Goal: Task Accomplishment & Management: Manage account settings

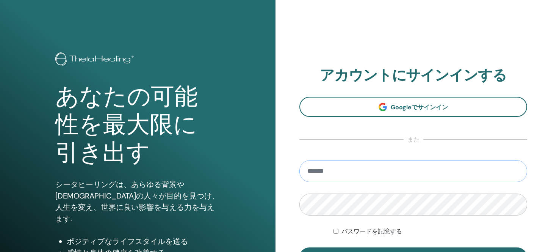
type input "**********"
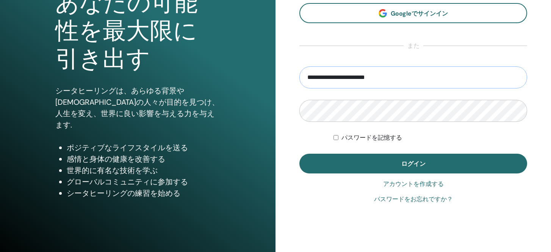
scroll to position [108, 0]
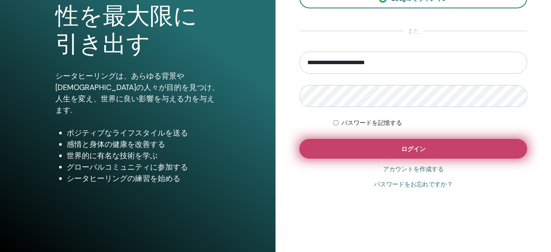
click at [351, 151] on button "ログイン" at bounding box center [414, 149] width 228 height 20
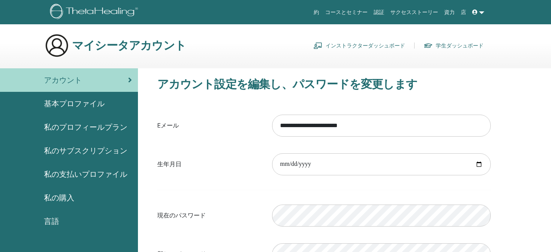
click at [367, 46] on link "インストラクターダッシュボード" at bounding box center [360, 45] width 92 height 12
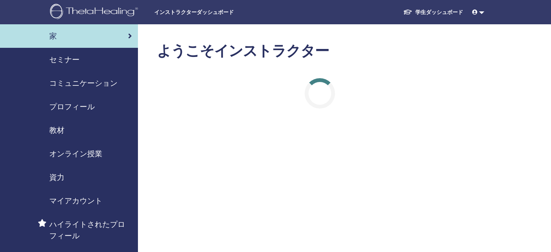
click at [59, 61] on span "セミナー" at bounding box center [64, 59] width 30 height 11
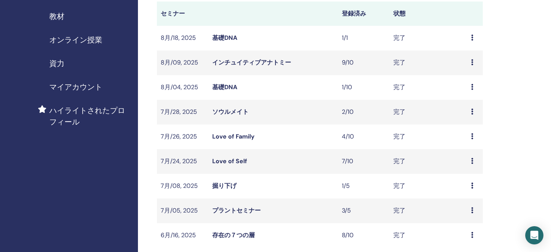
scroll to position [246, 0]
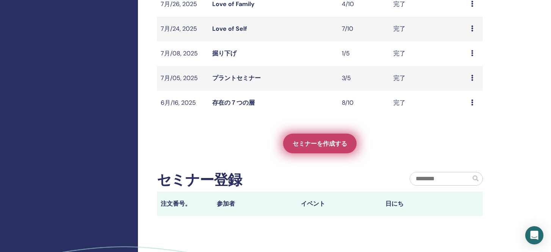
click at [313, 151] on link "セミナーを作成する" at bounding box center [320, 144] width 74 height 20
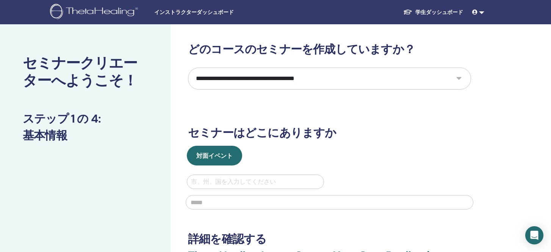
click at [263, 77] on select "**********" at bounding box center [329, 79] width 283 height 22
select select "*"
click at [188, 68] on select "**********" at bounding box center [329, 79] width 283 height 22
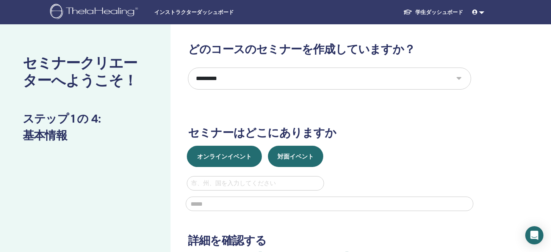
click at [228, 158] on span "オンラインイベント" at bounding box center [224, 156] width 55 height 8
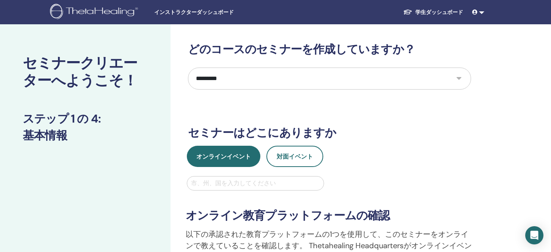
click at [233, 191] on div "**********" at bounding box center [329, 251] width 297 height 123
click at [233, 186] on div at bounding box center [255, 183] width 129 height 11
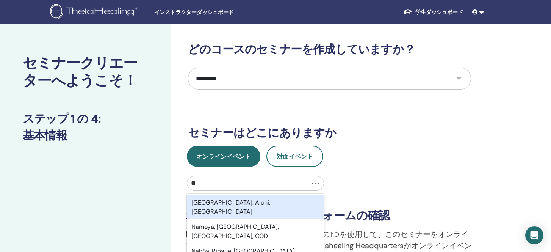
type input "*"
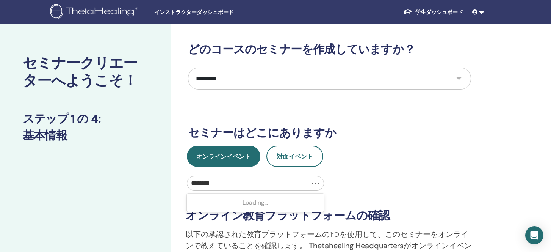
type input "********"
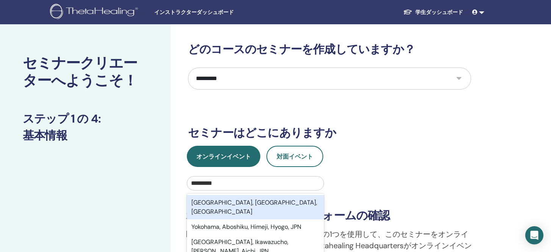
click at [253, 206] on div "Yokohama, Kanagawa, JPN" at bounding box center [255, 207] width 137 height 24
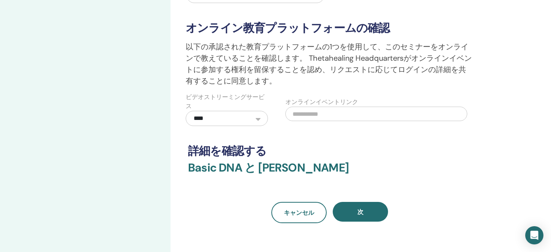
scroll to position [202, 0]
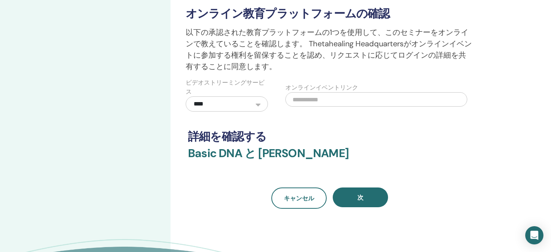
click at [311, 107] on div "オンラインイベントリンク" at bounding box center [380, 94] width 200 height 33
click at [307, 99] on input "text" at bounding box center [377, 99] width 182 height 14
click at [300, 101] on input "text" at bounding box center [377, 99] width 182 height 14
paste input "**********"
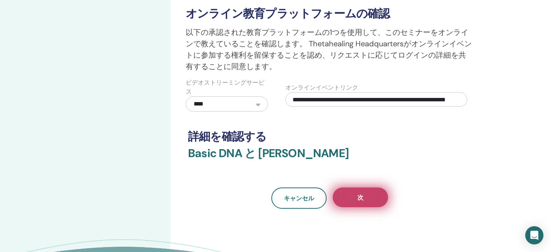
type input "**********"
click at [349, 196] on button "次" at bounding box center [360, 197] width 55 height 20
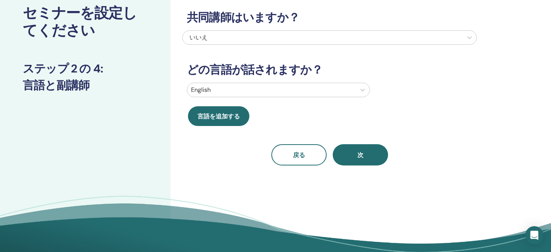
scroll to position [0, 0]
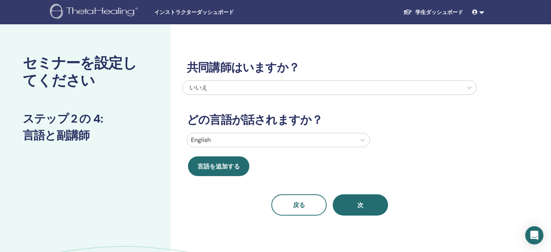
click at [248, 142] on div at bounding box center [271, 140] width 161 height 11
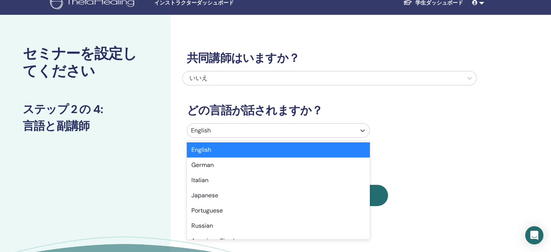
scroll to position [15, 0]
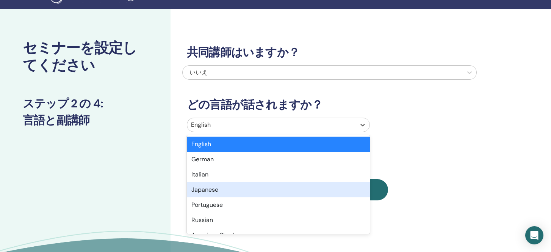
click at [248, 186] on div "Japanese" at bounding box center [278, 189] width 183 height 15
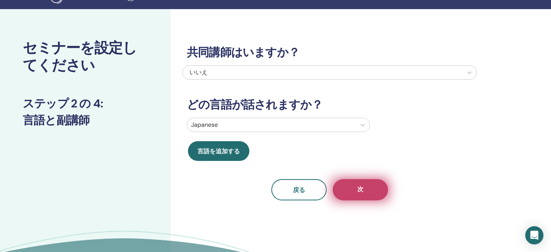
click at [361, 193] on span "次" at bounding box center [361, 189] width 6 height 9
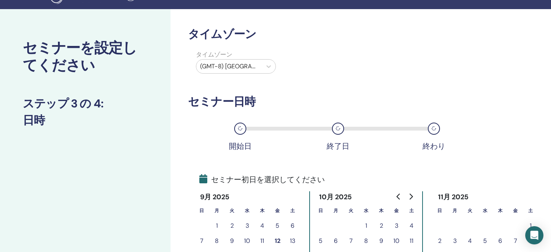
click at [255, 67] on div at bounding box center [229, 66] width 58 height 11
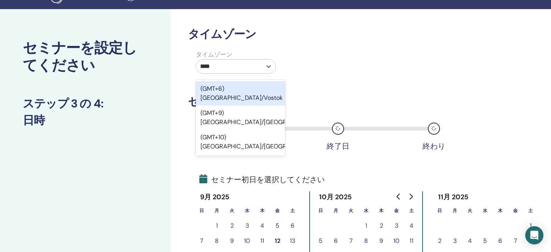
type input "*****"
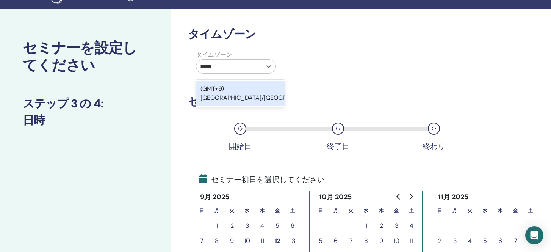
click at [260, 85] on div "(GMT+9) Asia/Tokyo" at bounding box center [240, 93] width 89 height 24
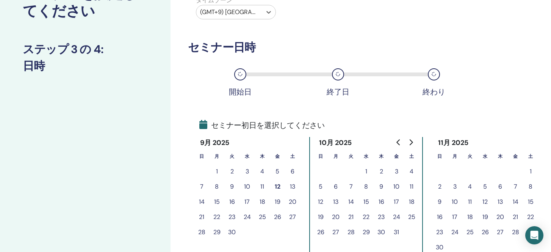
scroll to position [102, 0]
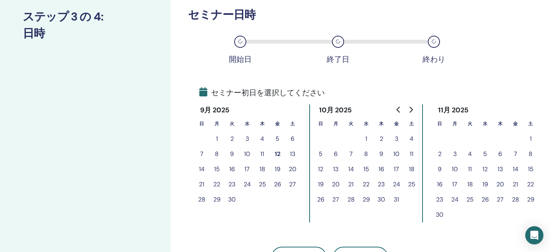
click at [279, 153] on button "12" at bounding box center [277, 153] width 15 height 15
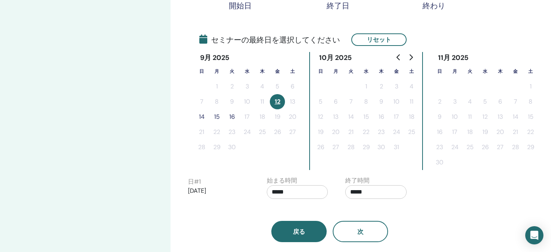
scroll to position [151, 0]
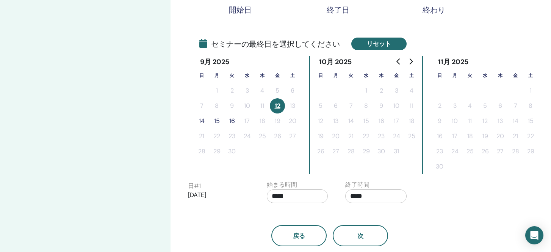
click at [378, 42] on button "リセット" at bounding box center [379, 44] width 55 height 13
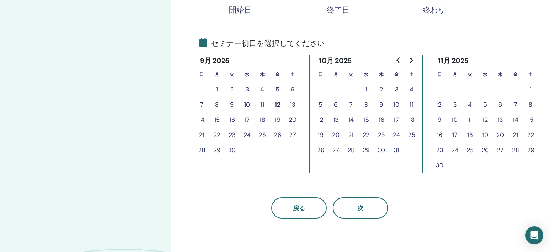
click at [248, 104] on button "10" at bounding box center [247, 104] width 15 height 15
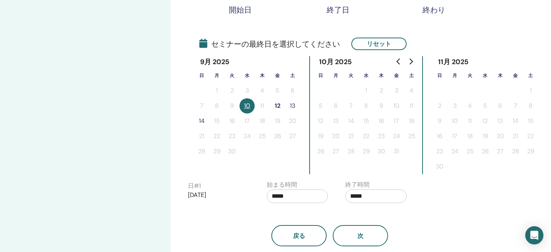
click at [279, 107] on button "12" at bounding box center [277, 105] width 15 height 15
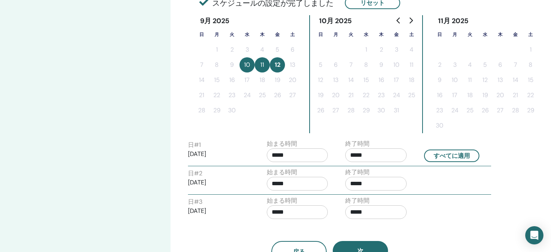
scroll to position [193, 0]
click at [355, 155] on input "*****" at bounding box center [376, 155] width 61 height 14
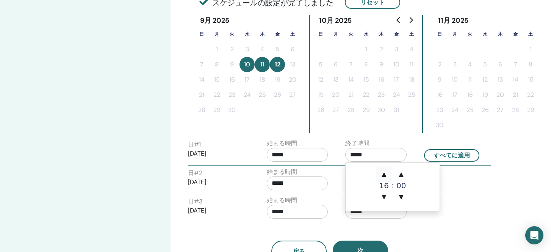
click at [386, 174] on span "▲" at bounding box center [384, 174] width 15 height 15
type input "*****"
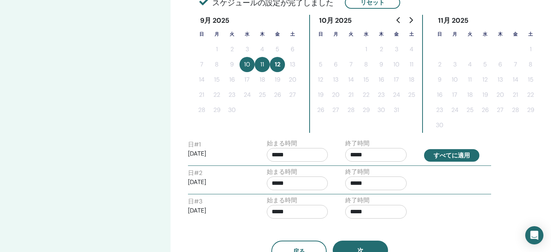
click at [443, 154] on button "すべてに適用" at bounding box center [451, 155] width 55 height 13
type input "*****"
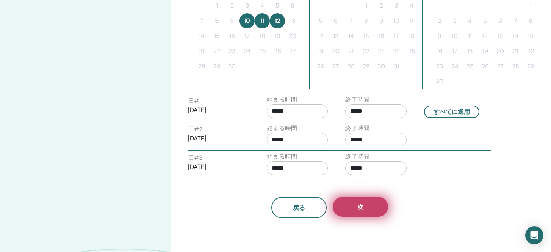
click at [369, 207] on button "次" at bounding box center [360, 207] width 55 height 20
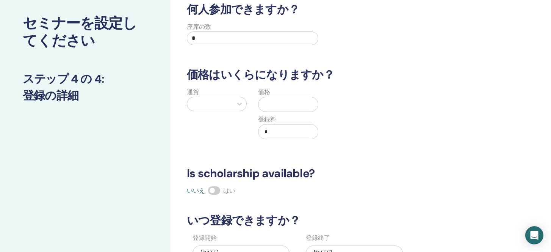
scroll to position [125, 0]
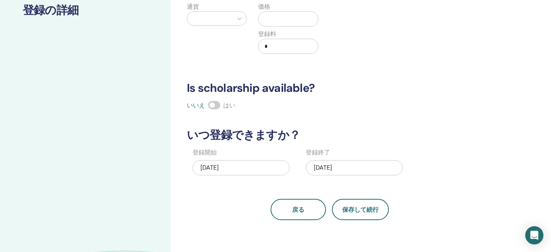
click at [330, 166] on div "09/12/2025" at bounding box center [354, 167] width 97 height 15
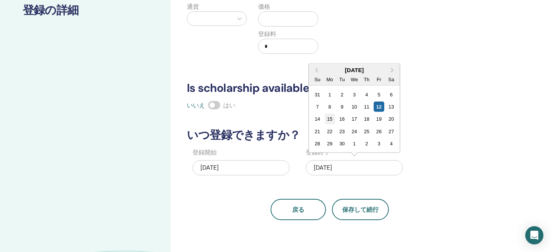
click at [329, 115] on div "15" at bounding box center [330, 119] width 10 height 10
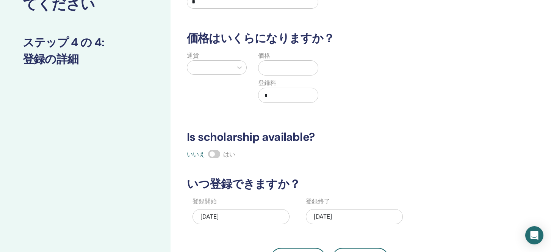
scroll to position [0, 0]
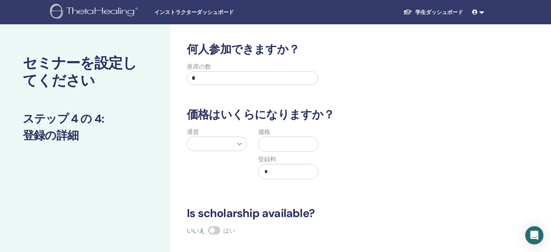
click at [235, 137] on div at bounding box center [240, 144] width 14 height 14
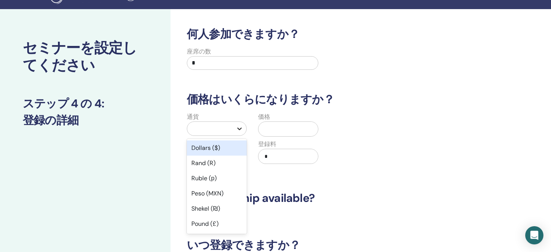
scroll to position [19, 0]
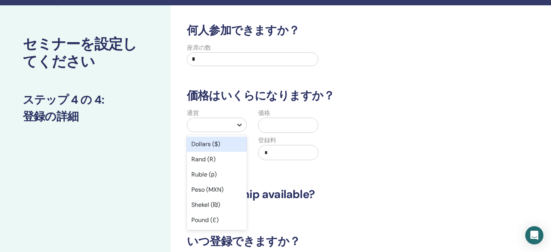
type input "*"
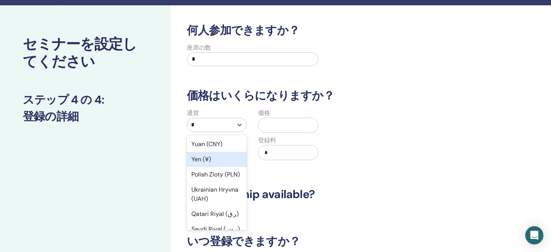
click at [231, 160] on div "Yen (¥)" at bounding box center [217, 159] width 60 height 15
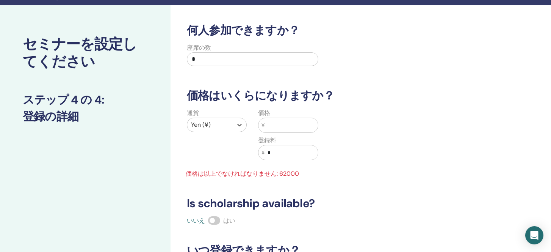
click at [292, 131] on input "text" at bounding box center [291, 125] width 53 height 14
type input "*"
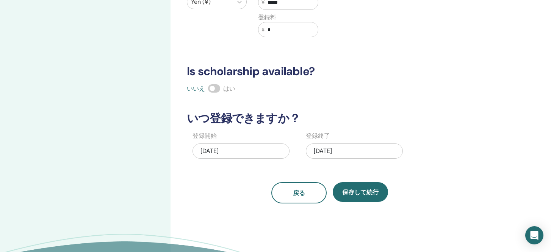
scroll to position [175, 0]
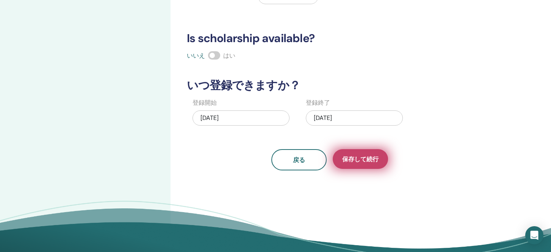
type input "*****"
click at [353, 162] on span "保存して続行" at bounding box center [360, 159] width 36 height 8
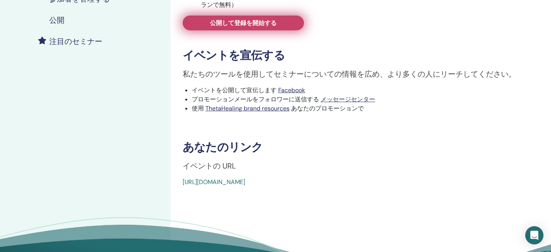
click at [264, 29] on link "公開して登録を開始する" at bounding box center [243, 23] width 121 height 15
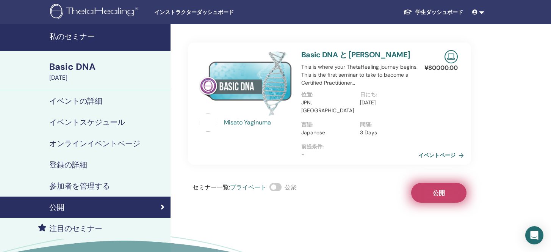
click at [440, 189] on span "公開" at bounding box center [439, 193] width 12 height 8
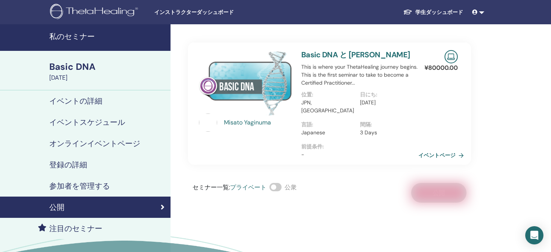
click at [79, 38] on h4 "私のセミナー" at bounding box center [107, 36] width 117 height 9
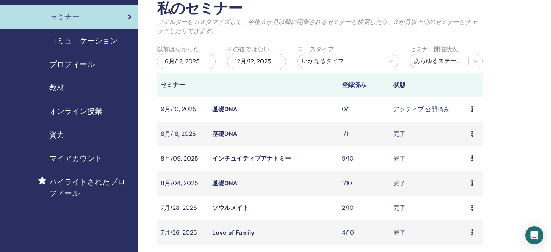
scroll to position [46, 0]
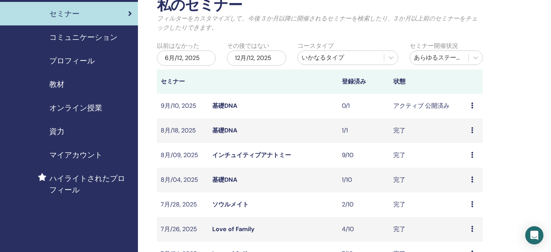
click at [230, 155] on link "インチュイティブアナトミー" at bounding box center [251, 155] width 79 height 8
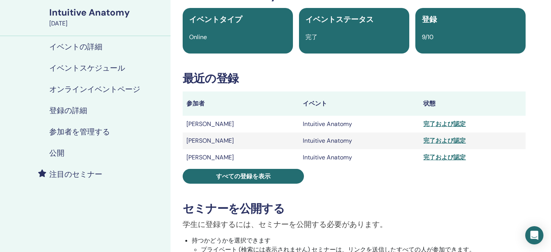
scroll to position [65, 0]
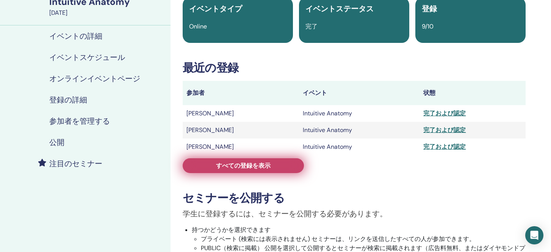
click at [230, 168] on span "すべての登録を表示" at bounding box center [243, 166] width 55 height 8
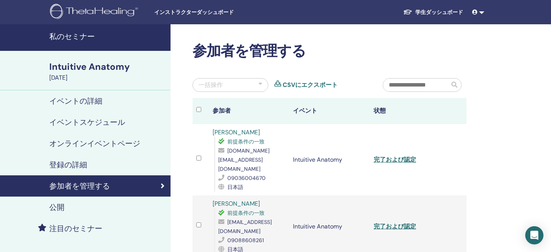
click at [91, 99] on h4 "イベントの詳細" at bounding box center [75, 100] width 53 height 9
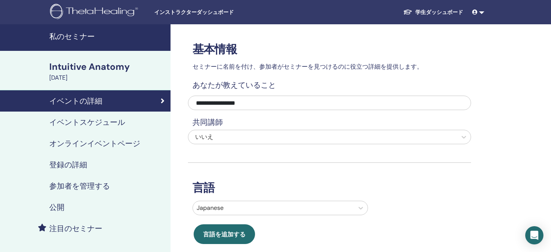
click at [102, 124] on h4 "イベントスケジュール" at bounding box center [87, 122] width 76 height 9
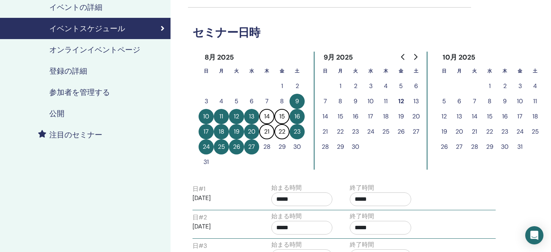
scroll to position [94, 0]
